Goal: Information Seeking & Learning: Learn about a topic

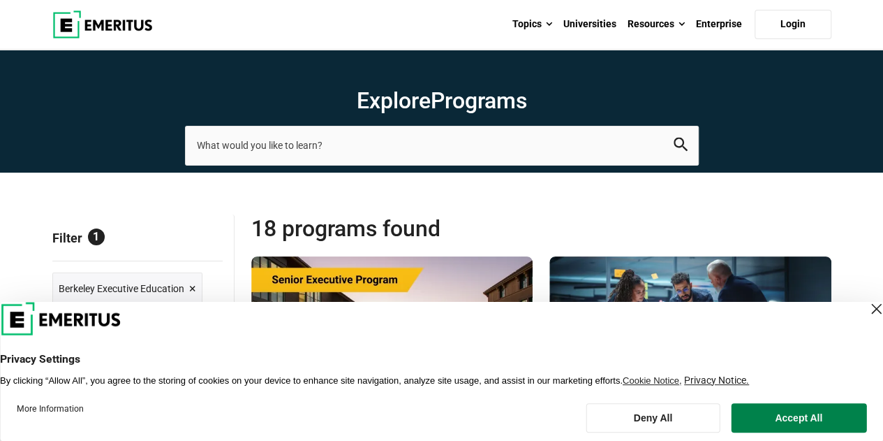
click at [810, 419] on button "Accept All" at bounding box center [798, 417] width 135 height 29
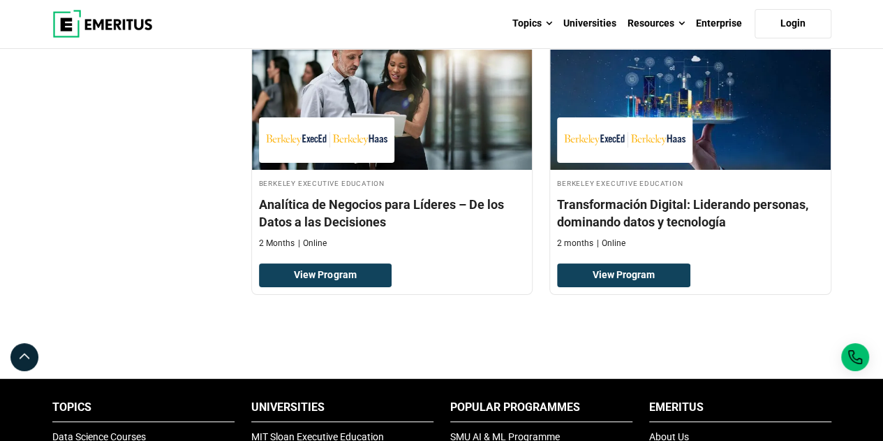
scroll to position [2594, 0]
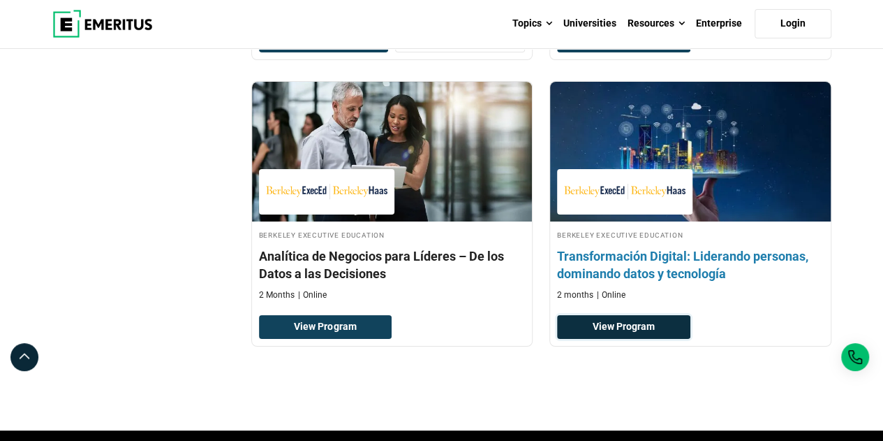
click at [655, 318] on link "View Program" at bounding box center [623, 327] width 133 height 24
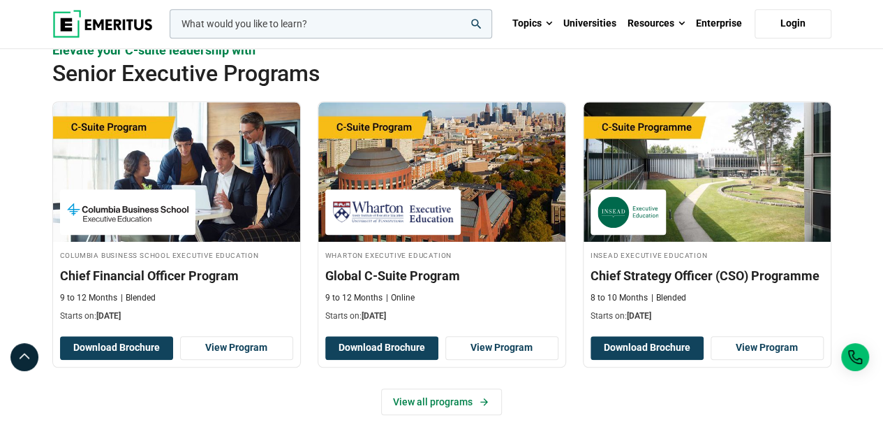
scroll to position [559, 0]
